Goal: Task Accomplishment & Management: Manage account settings

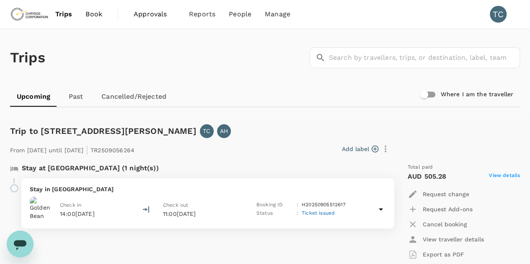
click at [143, 14] on span "Approvals" at bounding box center [155, 14] width 42 height 10
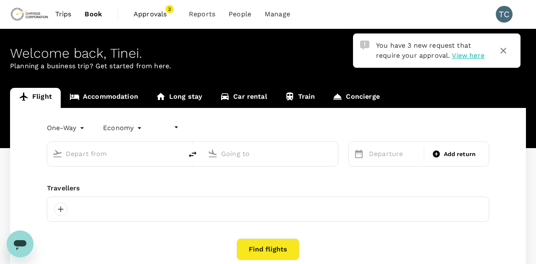
type input "undefined, undefined (any)"
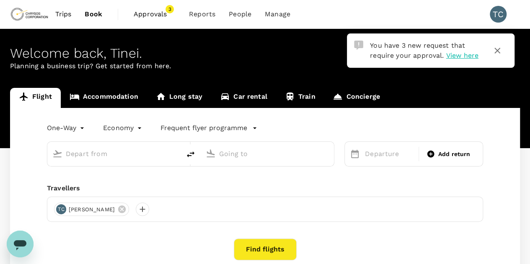
type input "OR Tambo Intl (JNB)"
type input "Perth (PER)"
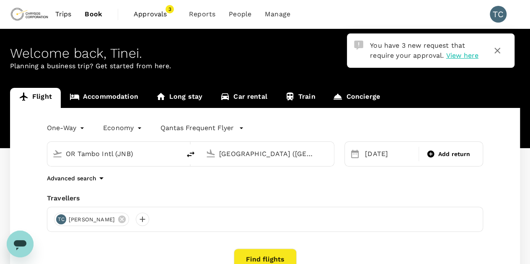
click at [149, 13] on span "Approvals" at bounding box center [155, 14] width 42 height 10
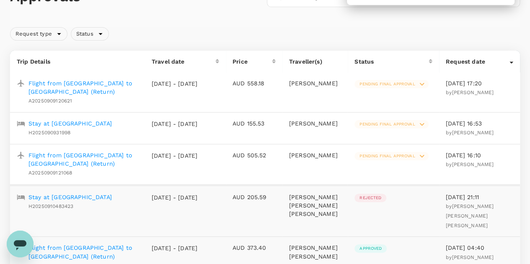
scroll to position [64, 0]
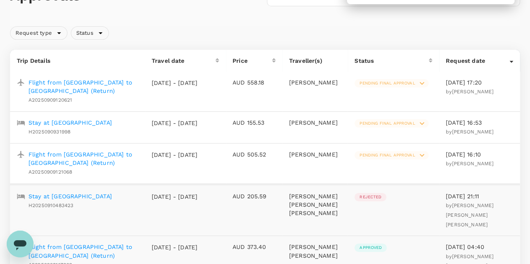
click at [90, 121] on p "Stay at [GEOGRAPHIC_DATA]" at bounding box center [69, 123] width 83 height 8
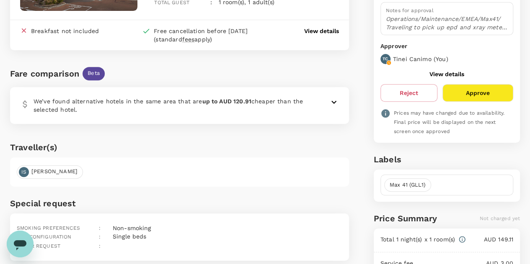
scroll to position [137, 0]
click at [478, 89] on button "Approve" at bounding box center [477, 93] width 71 height 18
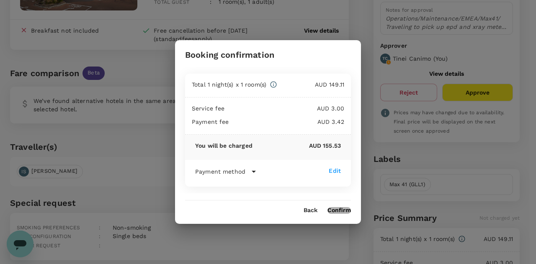
click at [341, 209] on button "Confirm" at bounding box center [339, 210] width 23 height 7
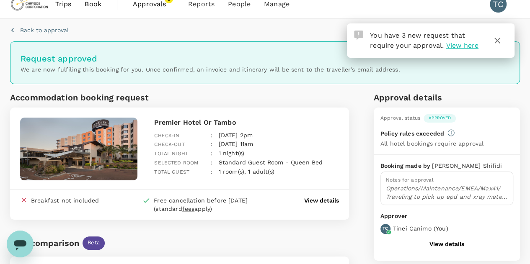
scroll to position [0, 0]
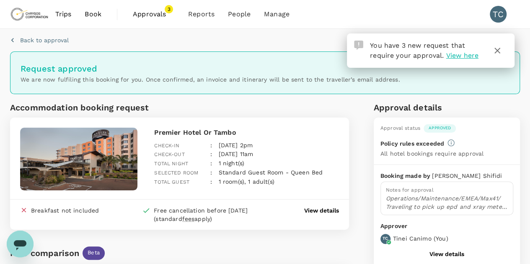
click at [462, 55] on span "View here" at bounding box center [462, 56] width 32 height 8
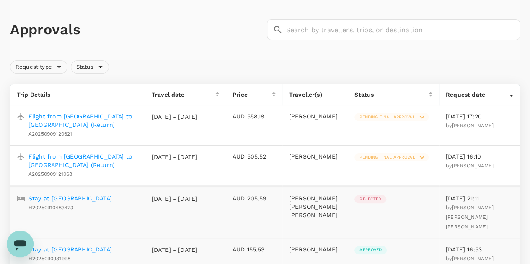
scroll to position [29, 0]
click at [64, 118] on p "Flight from [GEOGRAPHIC_DATA] to [GEOGRAPHIC_DATA] (Return)" at bounding box center [83, 121] width 110 height 17
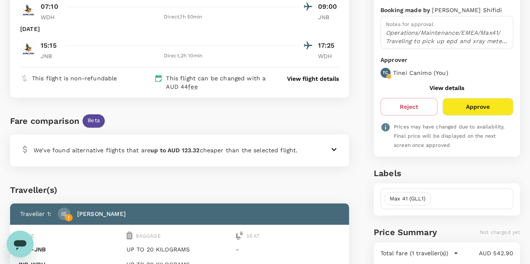
scroll to position [125, 0]
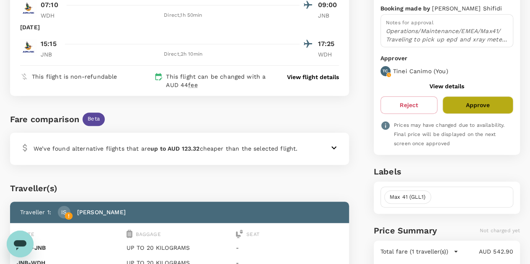
click at [478, 104] on button "Approve" at bounding box center [477, 105] width 71 height 18
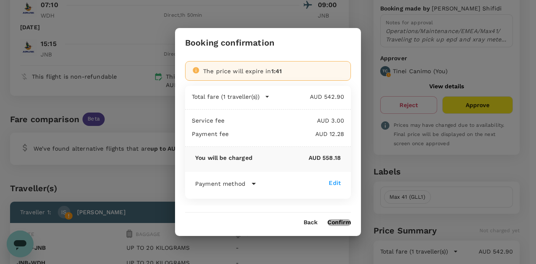
click at [339, 222] on button "Confirm" at bounding box center [339, 223] width 23 height 7
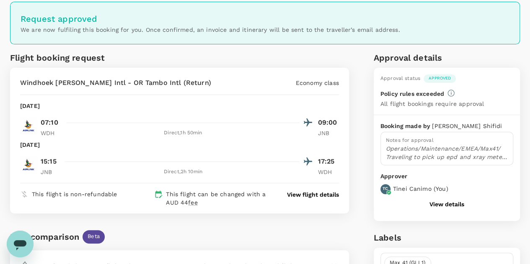
scroll to position [0, 0]
